Goal: Information Seeking & Learning: Learn about a topic

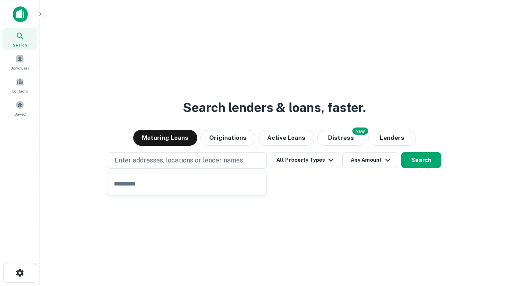
type input "**********"
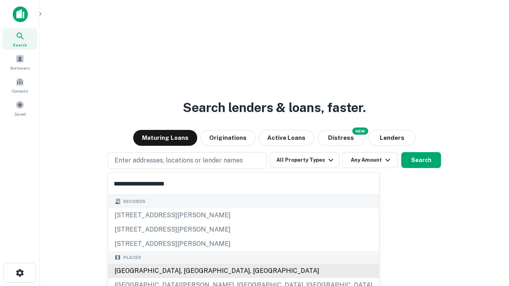
click at [190, 271] on div "[GEOGRAPHIC_DATA], [GEOGRAPHIC_DATA], [GEOGRAPHIC_DATA]" at bounding box center [243, 271] width 271 height 14
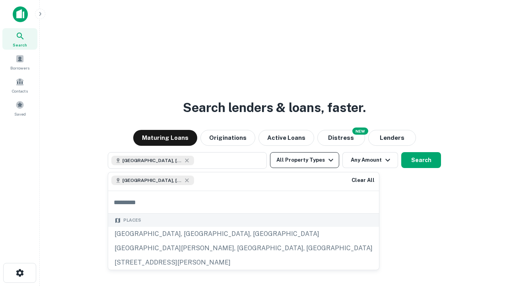
click at [305, 160] on button "All Property Types" at bounding box center [304, 160] width 69 height 16
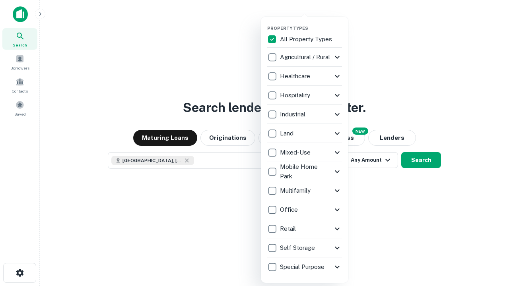
click at [311, 23] on button "button" at bounding box center [311, 23] width 88 height 0
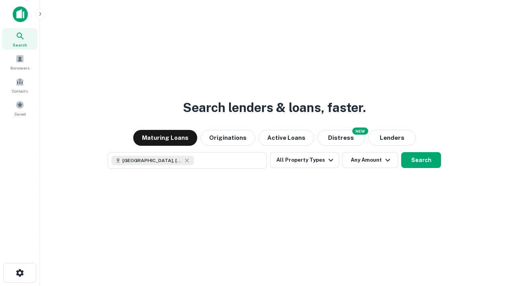
scroll to position [13, 0]
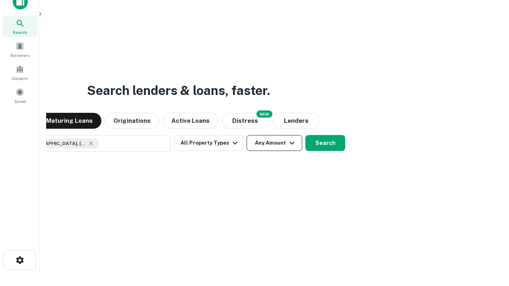
click at [247, 135] on button "Any Amount" at bounding box center [275, 143] width 56 height 16
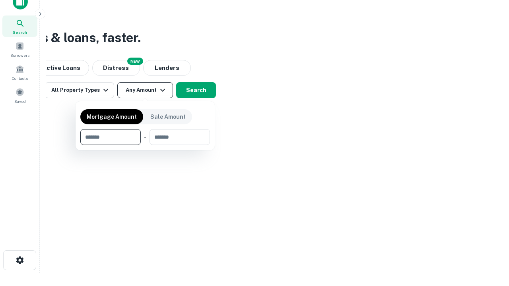
type input "*******"
click at [145, 145] on button "button" at bounding box center [145, 145] width 130 height 0
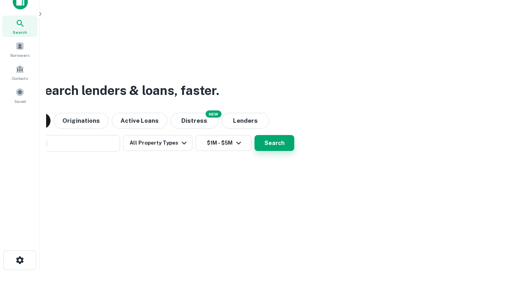
click at [255, 135] on button "Search" at bounding box center [275, 143] width 40 height 16
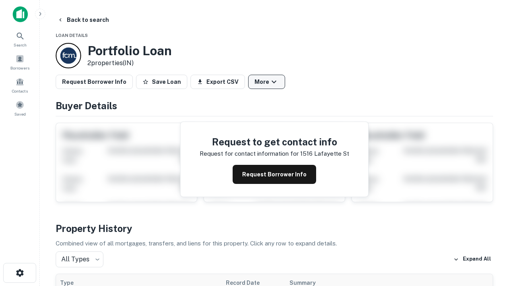
click at [267, 82] on button "More" at bounding box center [266, 82] width 37 height 14
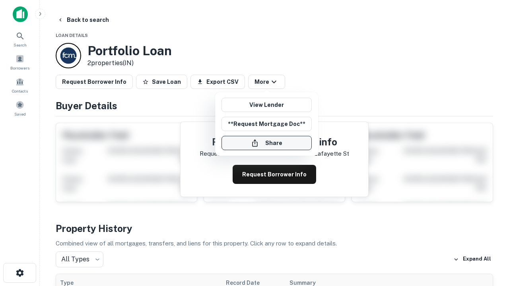
click at [267, 143] on button "Share" at bounding box center [267, 143] width 90 height 14
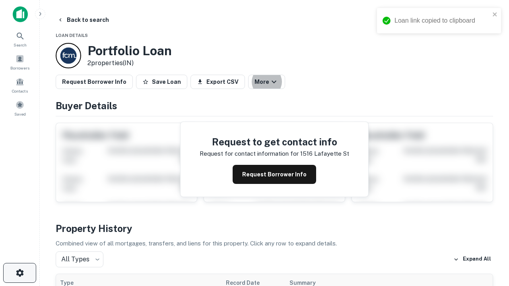
click at [19, 273] on icon "button" at bounding box center [20, 273] width 10 height 10
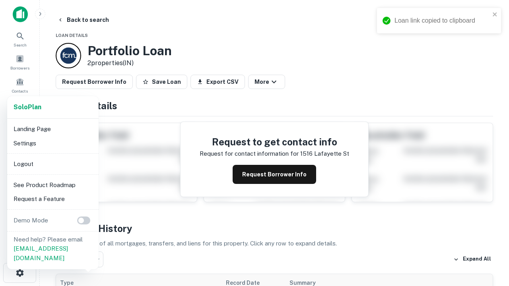
click at [53, 164] on li "Logout" at bounding box center [52, 164] width 85 height 14
